Goal: Information Seeking & Learning: Learn about a topic

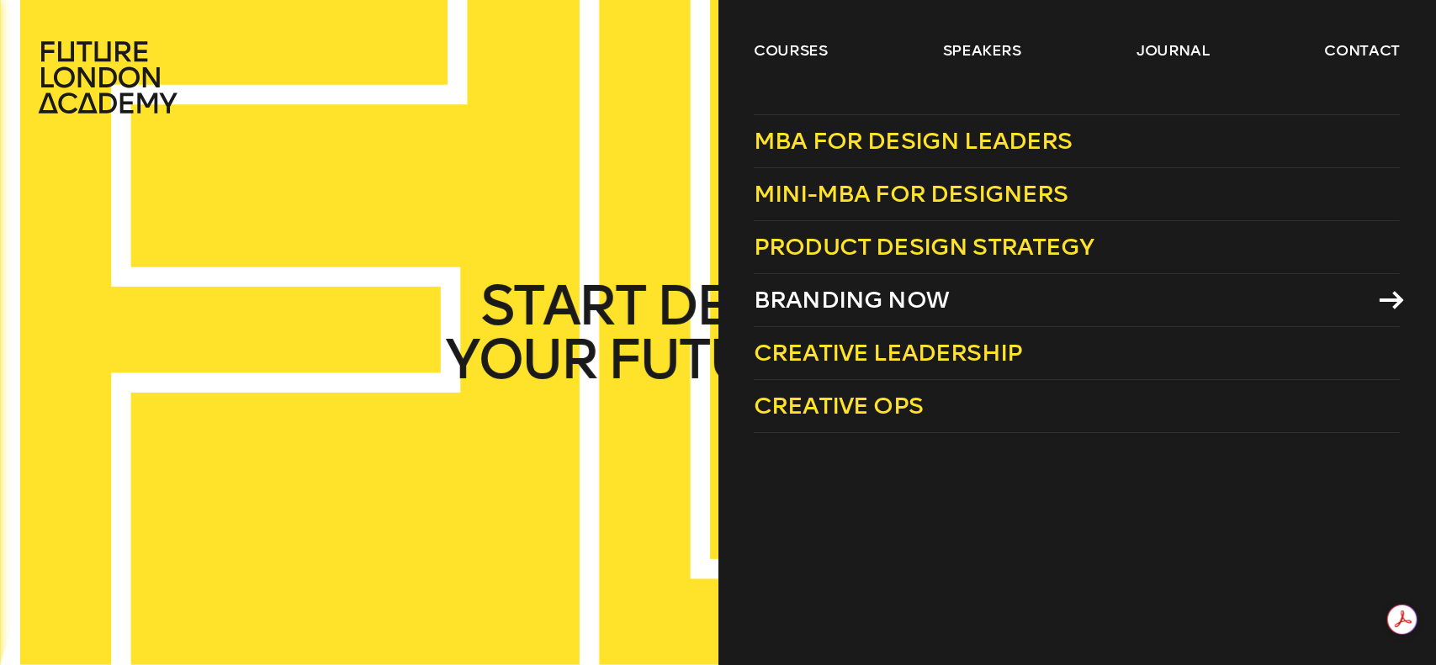
click at [845, 307] on span "Branding Now" at bounding box center [851, 300] width 195 height 28
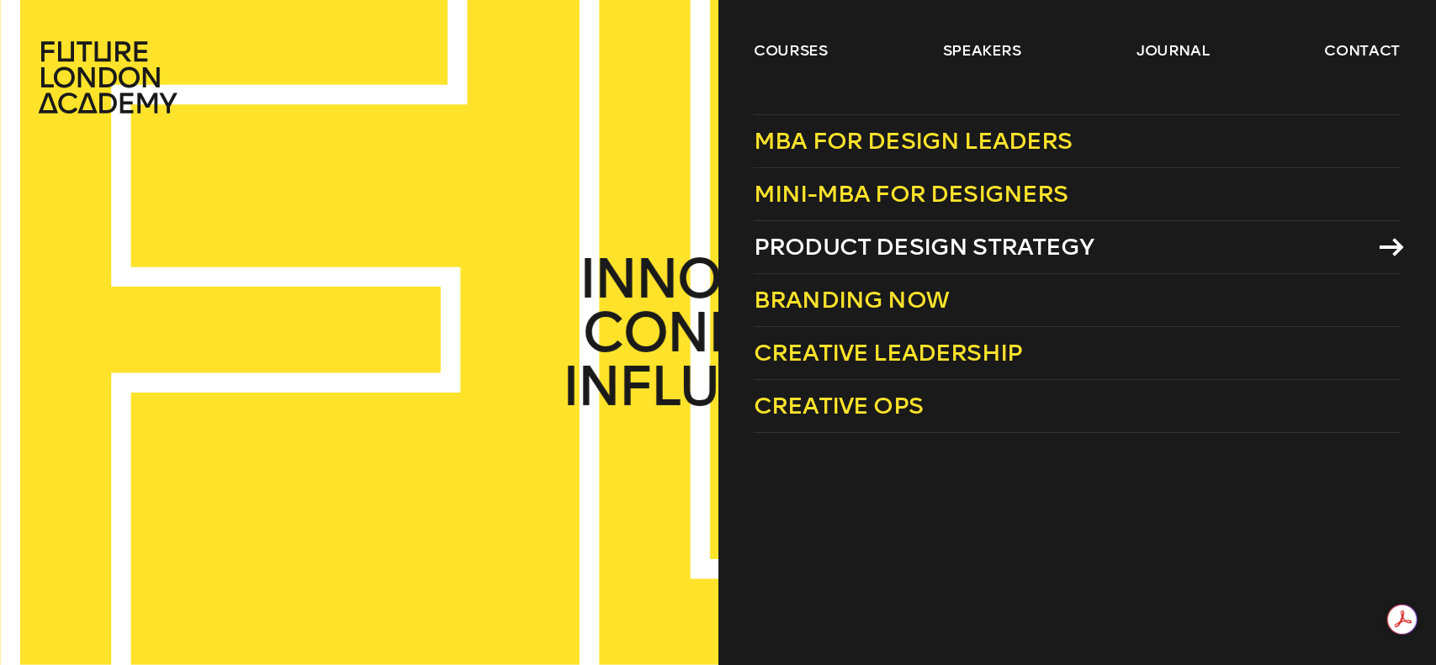
click at [951, 255] on span "Product Design Strategy" at bounding box center [924, 247] width 341 height 28
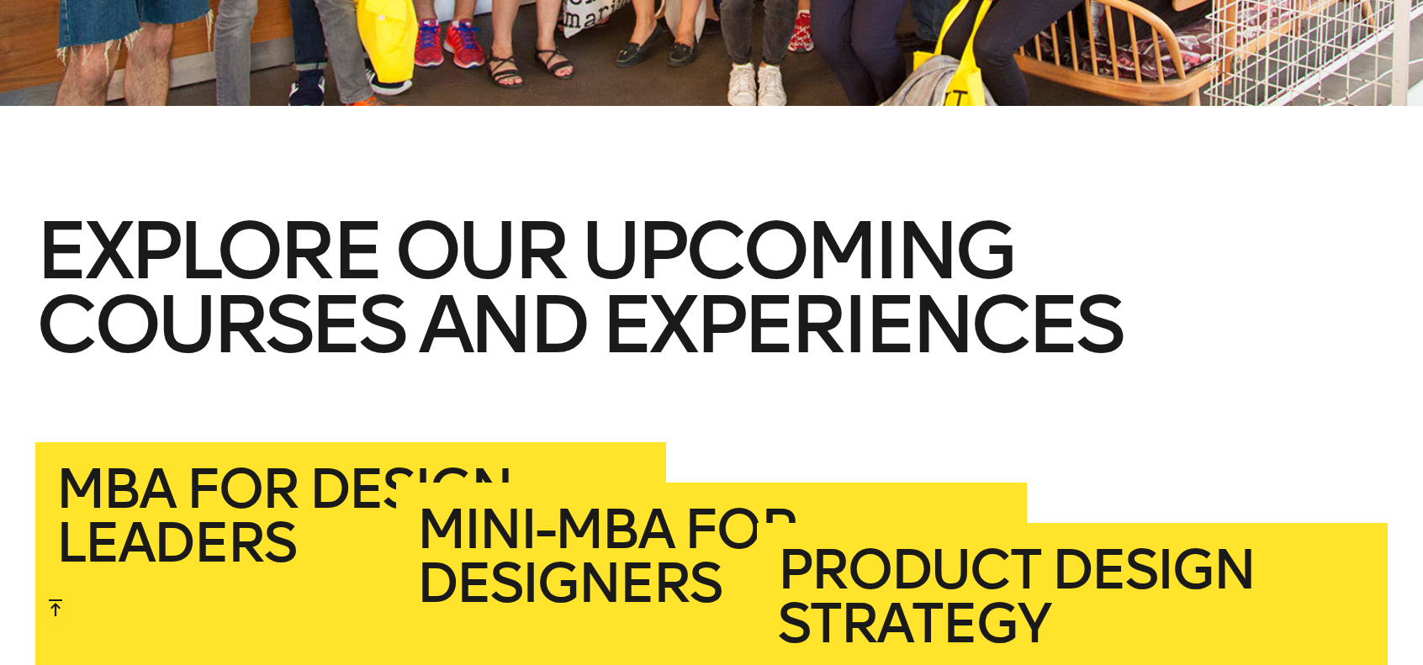
scroll to position [3281, 0]
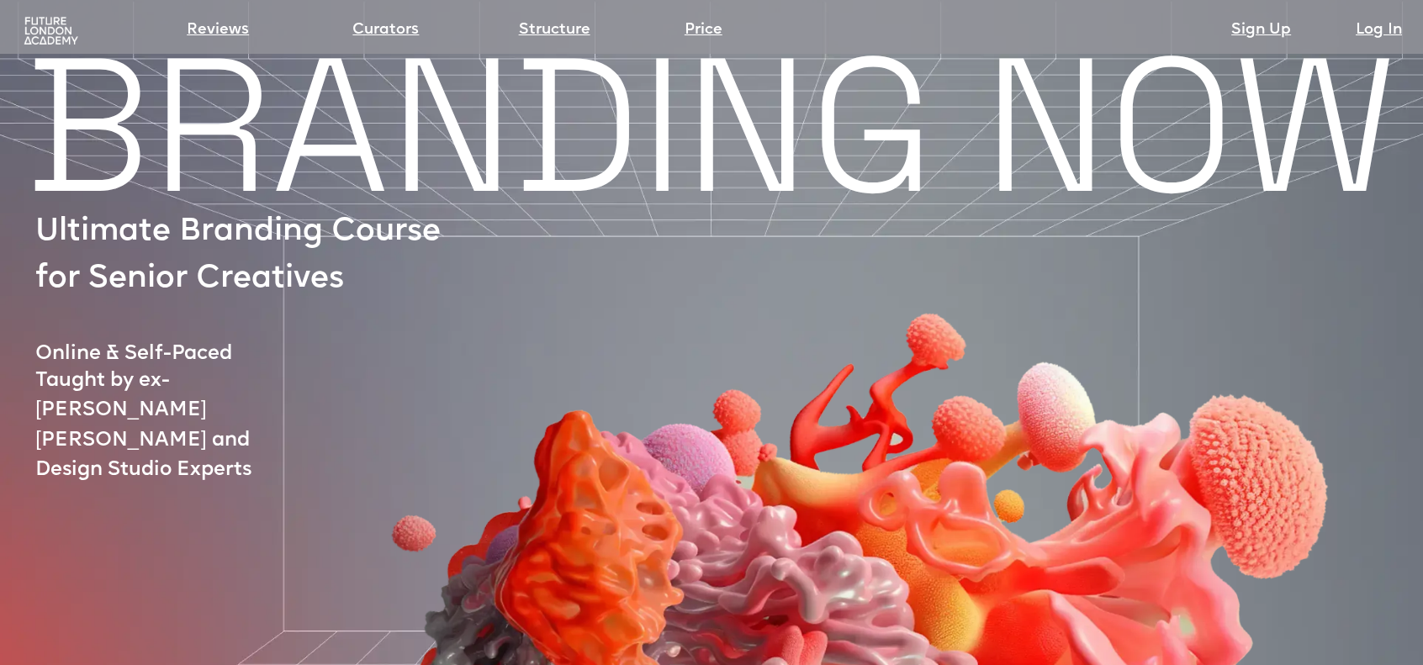
drag, startPoint x: 24, startPoint y: 24, endPoint x: 54, endPoint y: 29, distance: 30.7
click at [24, 24] on img at bounding box center [51, 31] width 60 height 30
click at [19, 31] on div "Reviews Curators Structure Price Sign Up Log In" at bounding box center [711, 20] width 1407 height 34
